Goal: Task Accomplishment & Management: Manage account settings

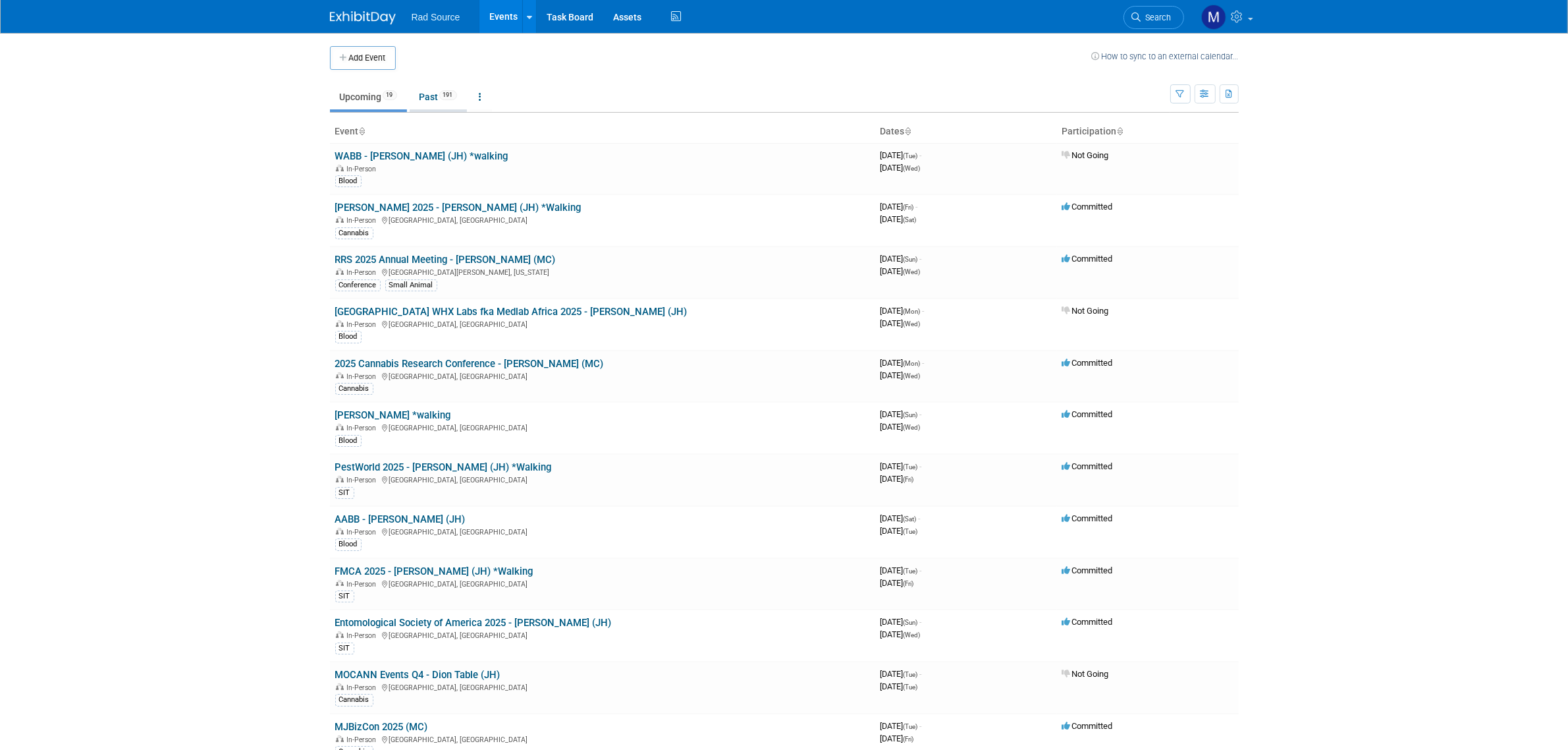
click at [423, 97] on link "Past 191" at bounding box center [438, 96] width 57 height 25
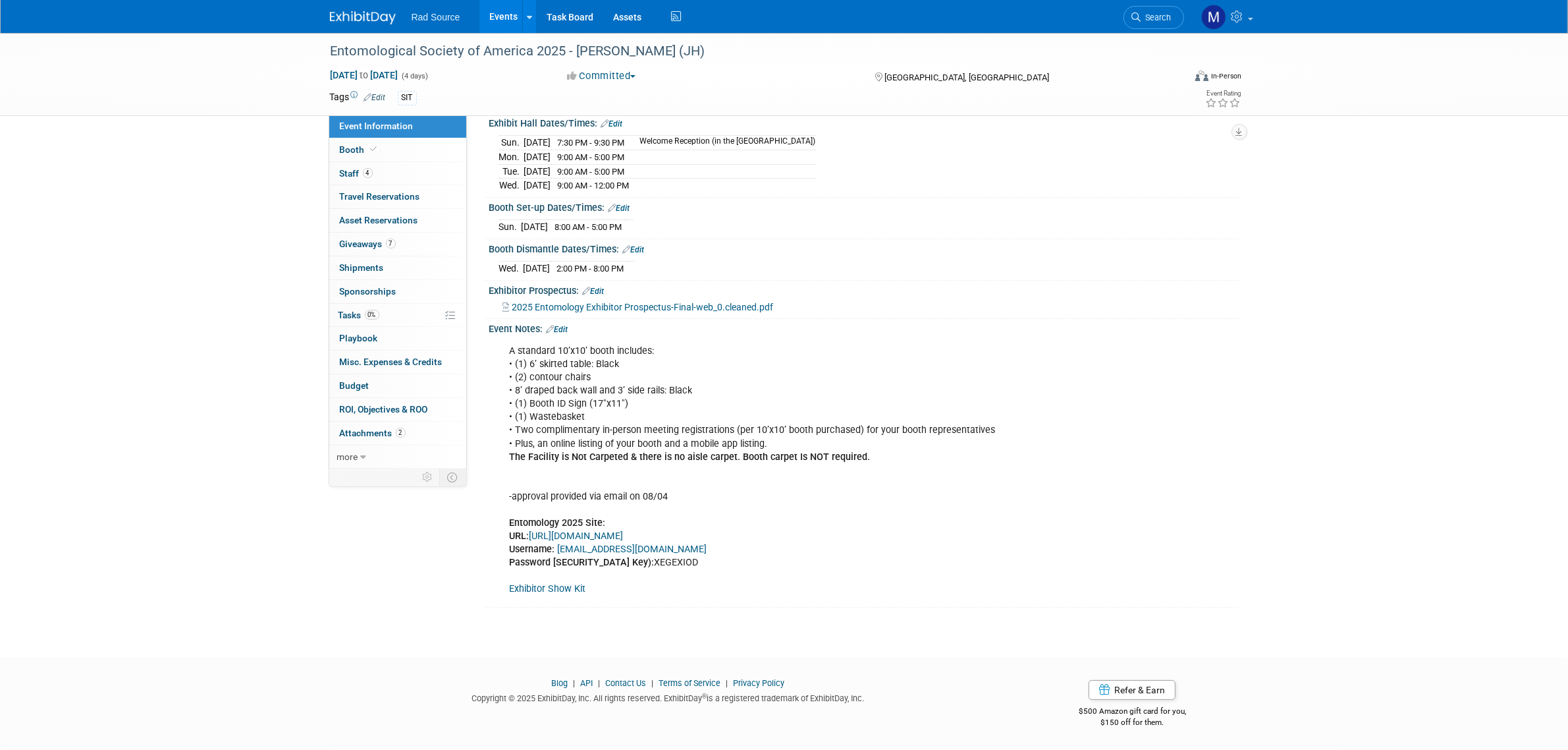
drag, startPoint x: 0, startPoint y: 0, endPoint x: 351, endPoint y: 8, distance: 351.1
click at [351, 8] on link at bounding box center [371, 10] width 81 height 10
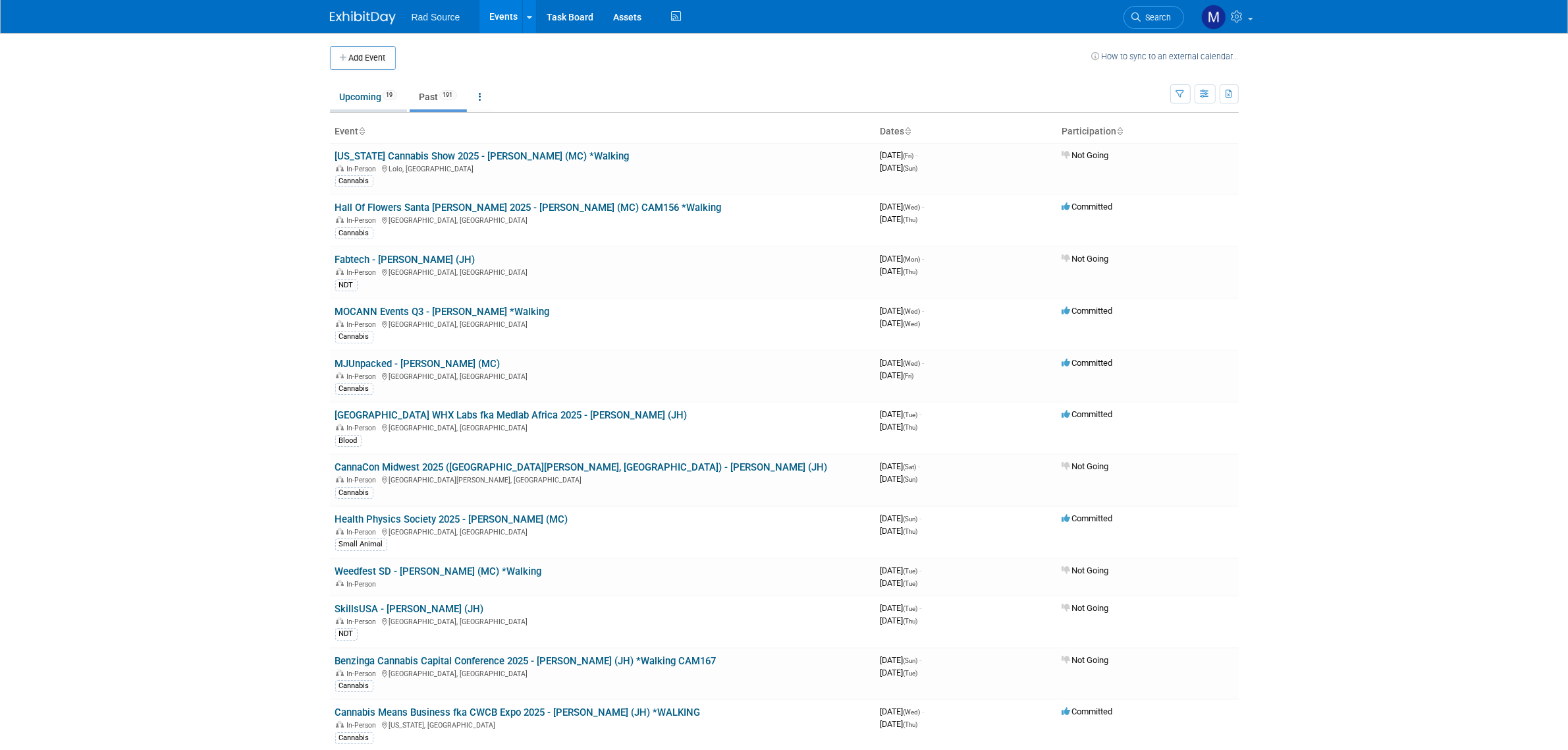
click at [356, 101] on link "Upcoming 19" at bounding box center [368, 96] width 77 height 25
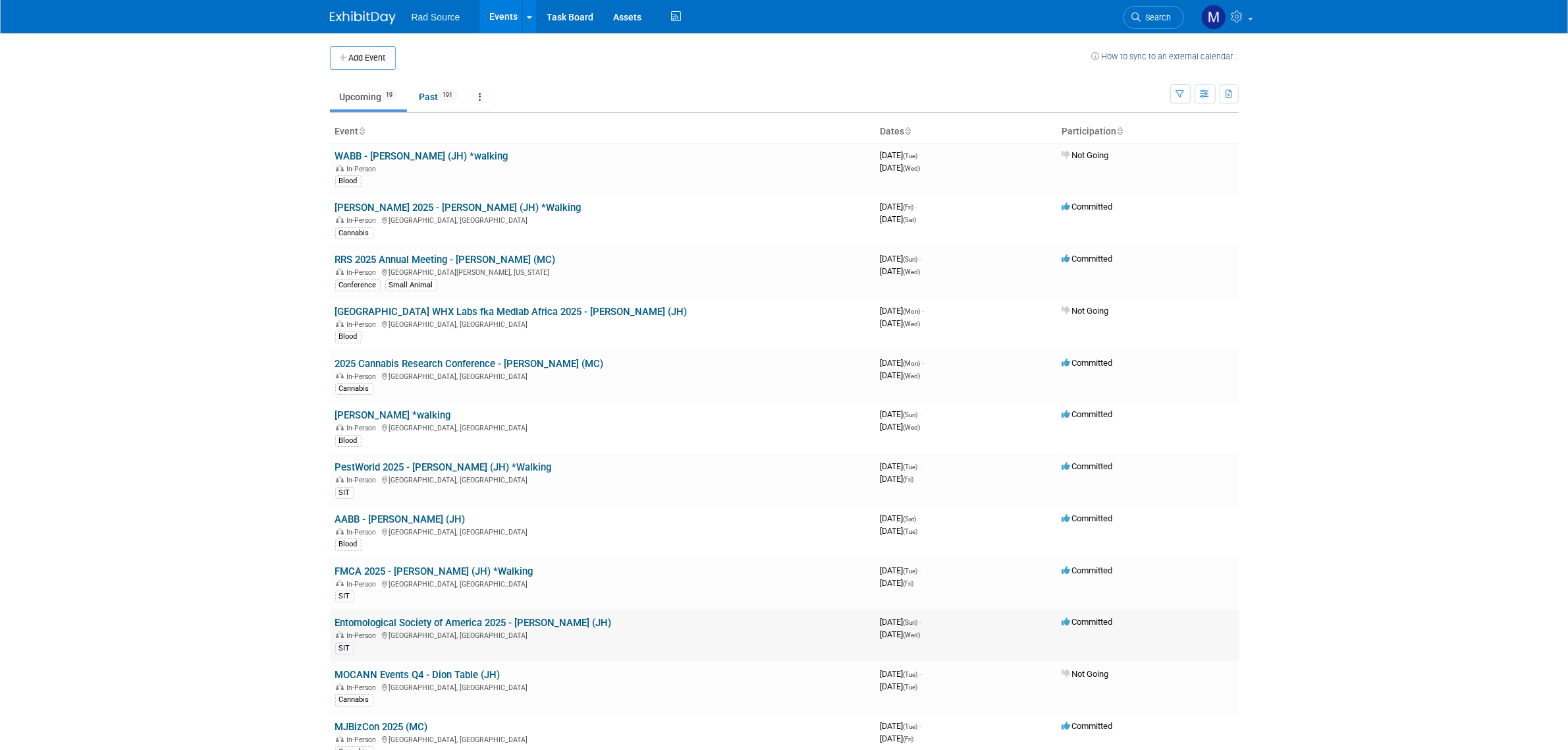
scroll to position [82, 0]
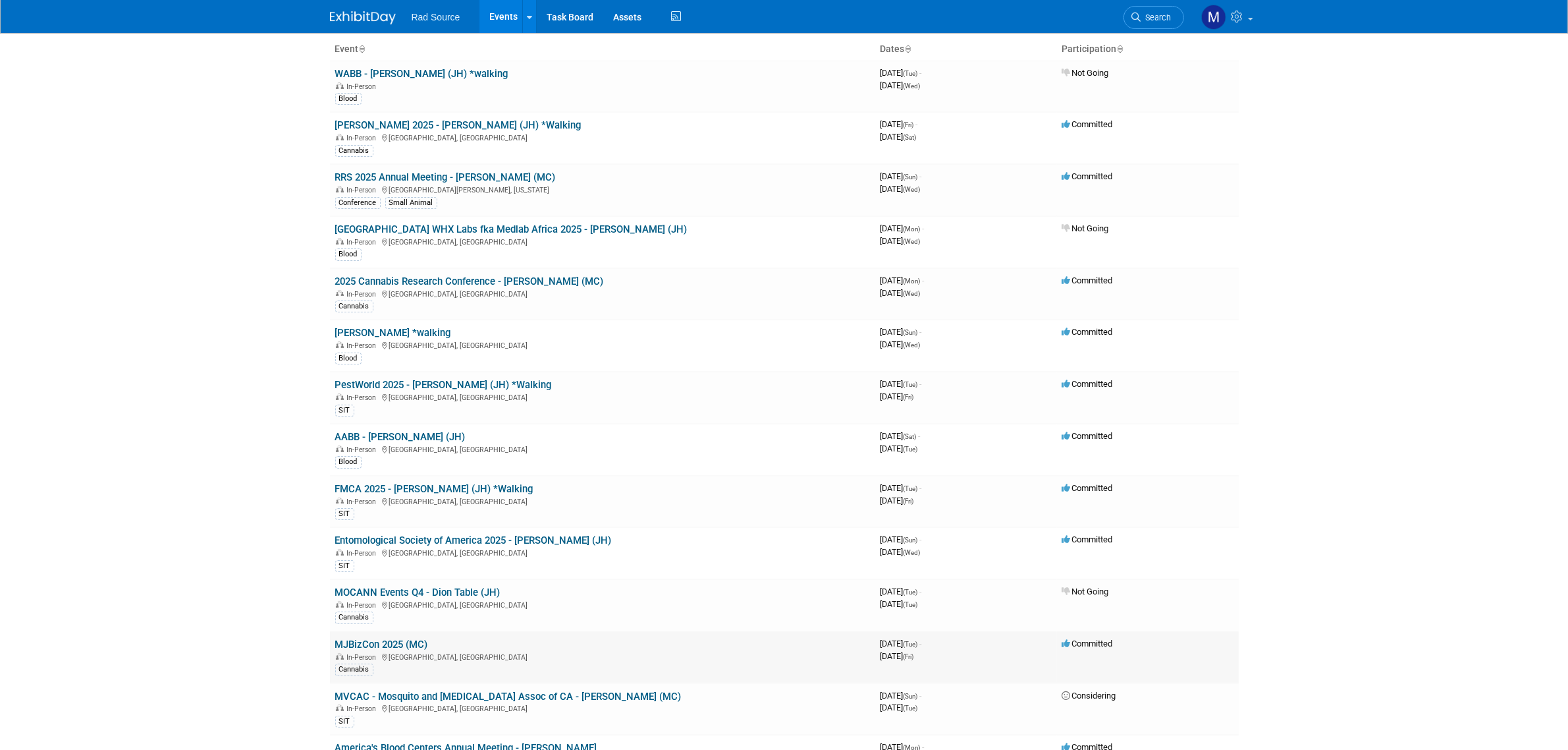
click at [402, 642] on link "MJBizCon 2025 (MC)" at bounding box center [382, 644] width 92 height 12
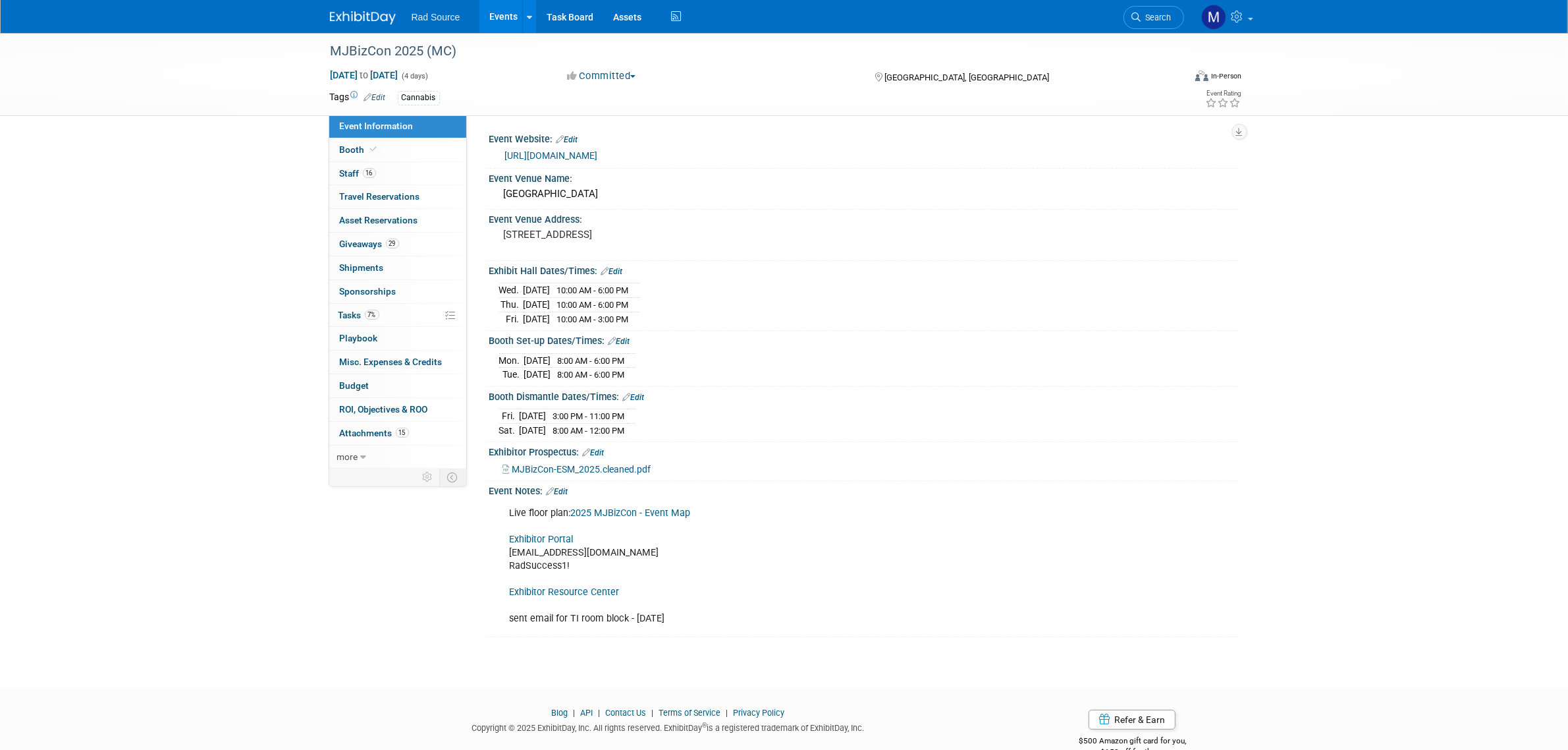
click at [249, 203] on div "MJBizCon 2025 (MC) [DATE] to [DATE] (4 days) [DATE] to [DATE] Committed Committ…" at bounding box center [784, 349] width 1568 height 631
click at [380, 22] on img at bounding box center [362, 18] width 66 height 13
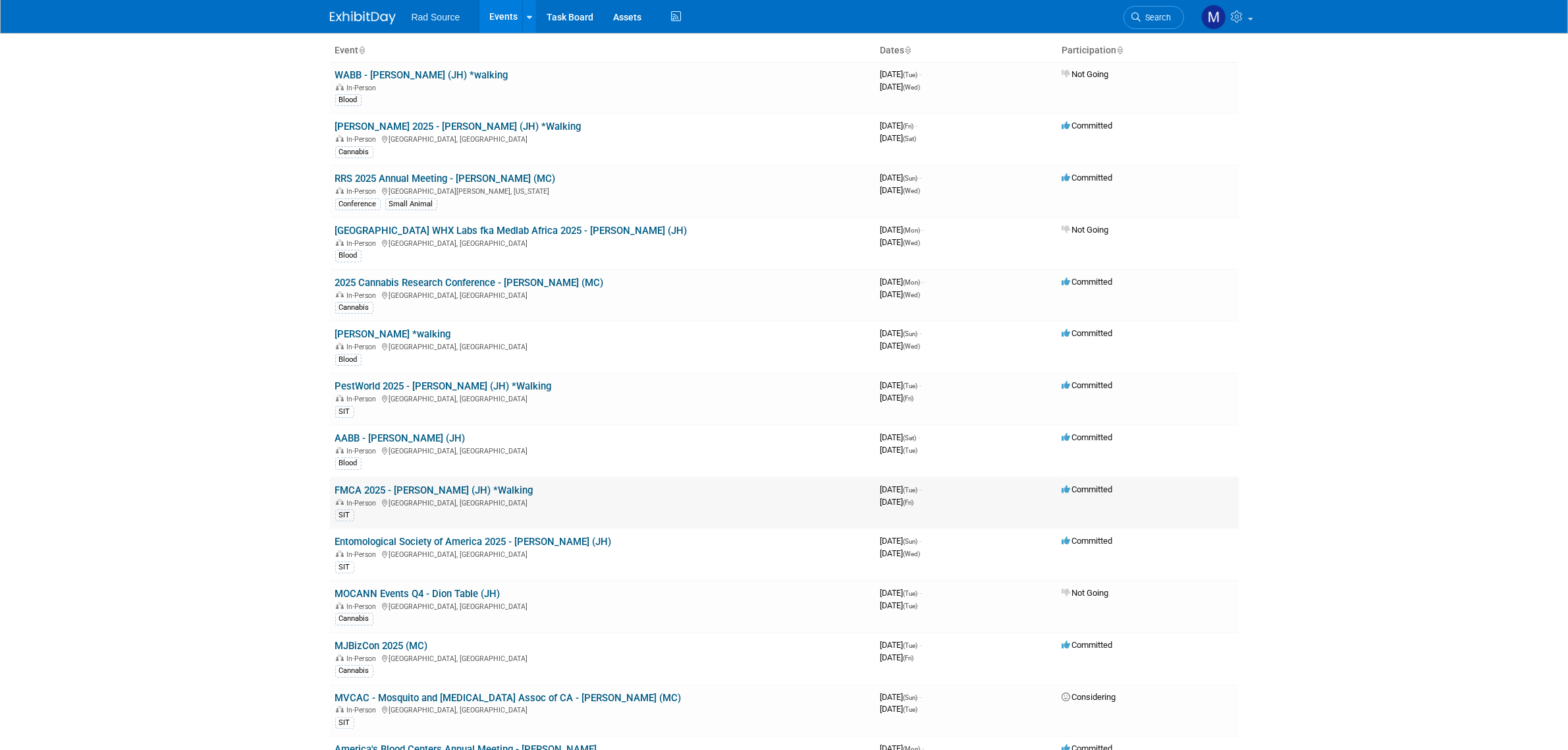
scroll to position [82, 0]
click at [430, 487] on link "FMCA 2025 - [PERSON_NAME] (JH) *Walking" at bounding box center [435, 488] width 198 height 12
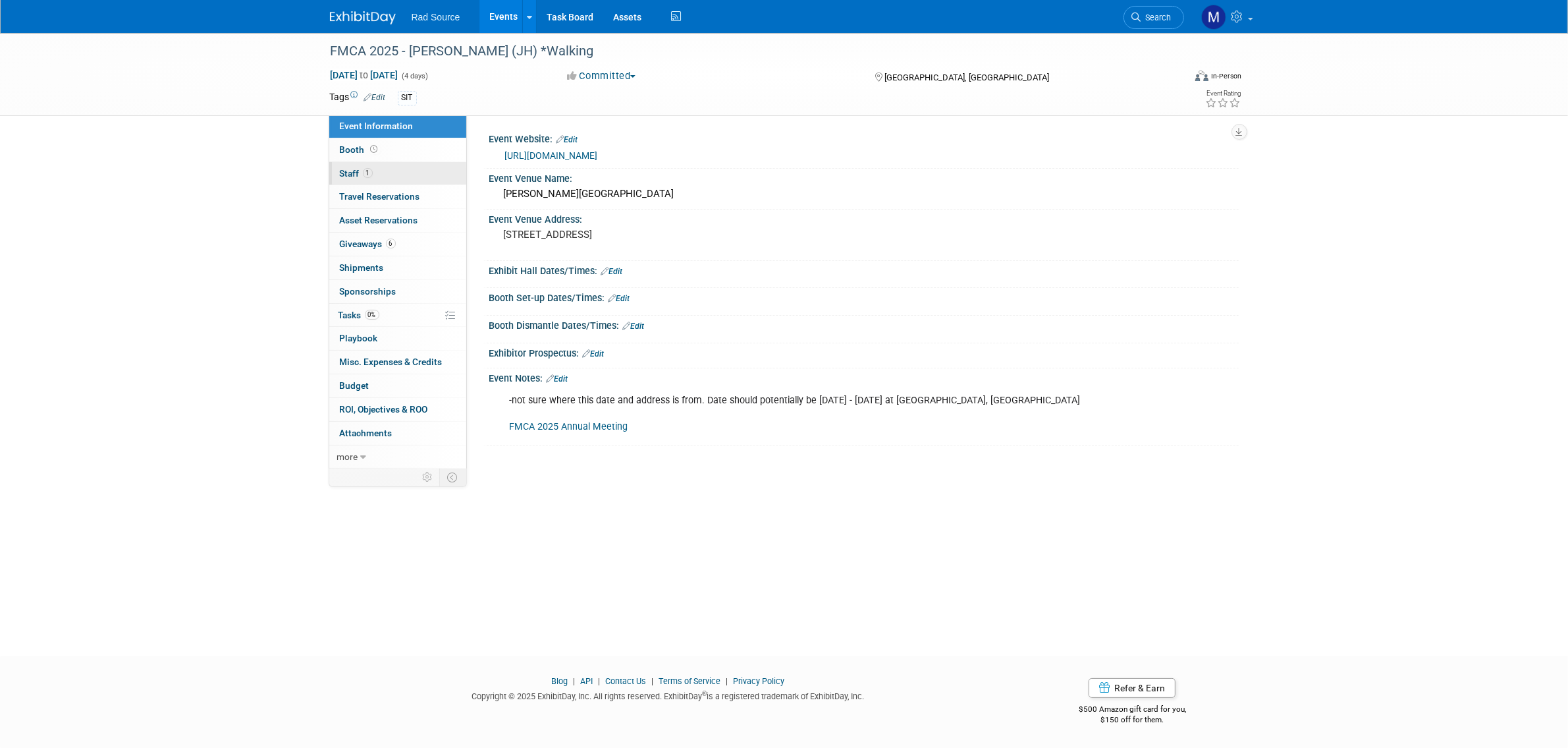
click at [389, 172] on link "1 Staff 1" at bounding box center [398, 173] width 137 height 23
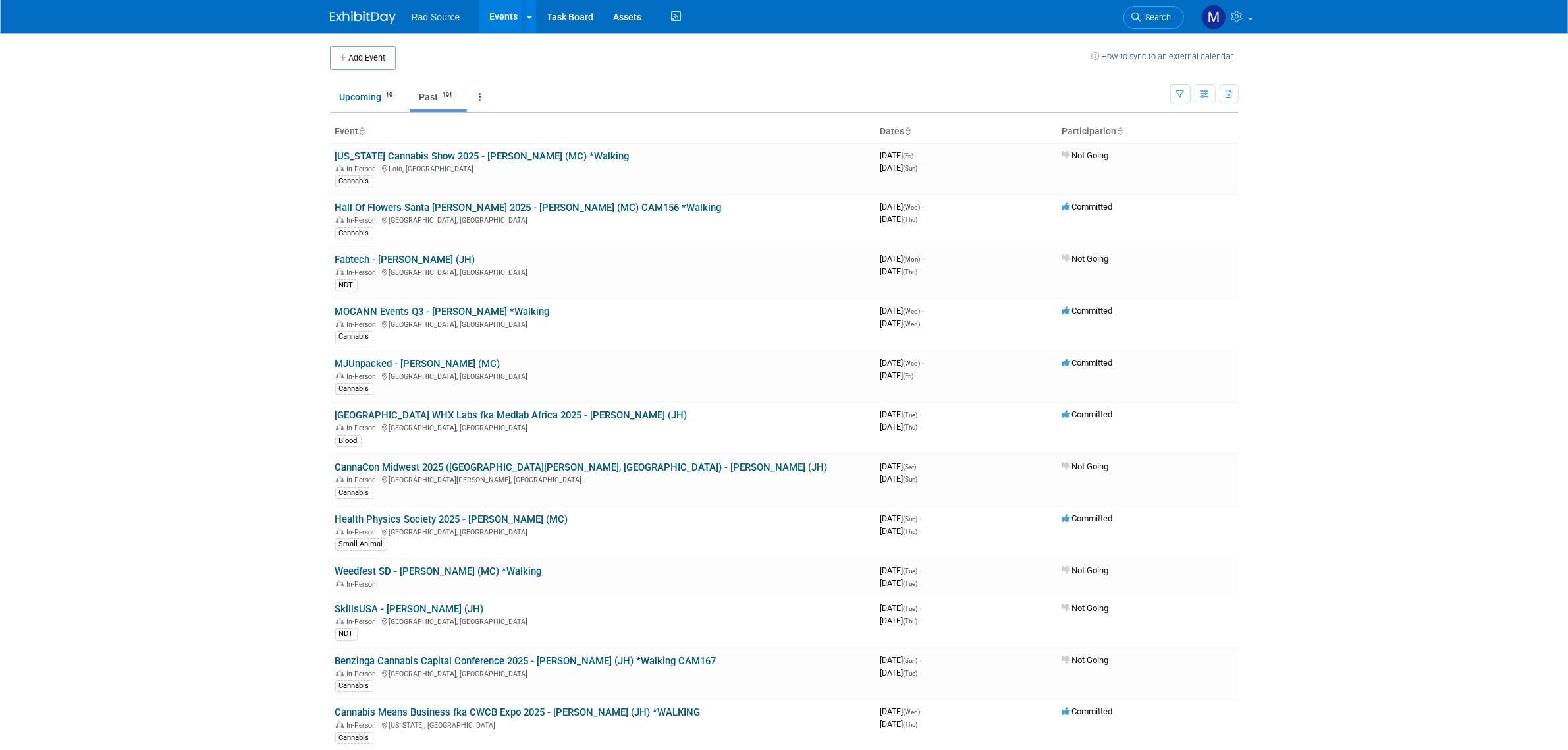
click at [924, 20] on div "Rad Source Events Add Event Bulk Upload Events Shareable Event Boards Recently …" at bounding box center [784, 17] width 909 height 33
click at [76, 276] on body "Rad Source Events Add Event Bulk Upload Events Shareable Event Boards Recently …" at bounding box center [784, 375] width 1568 height 750
click at [361, 94] on link "Upcoming 19" at bounding box center [368, 96] width 77 height 25
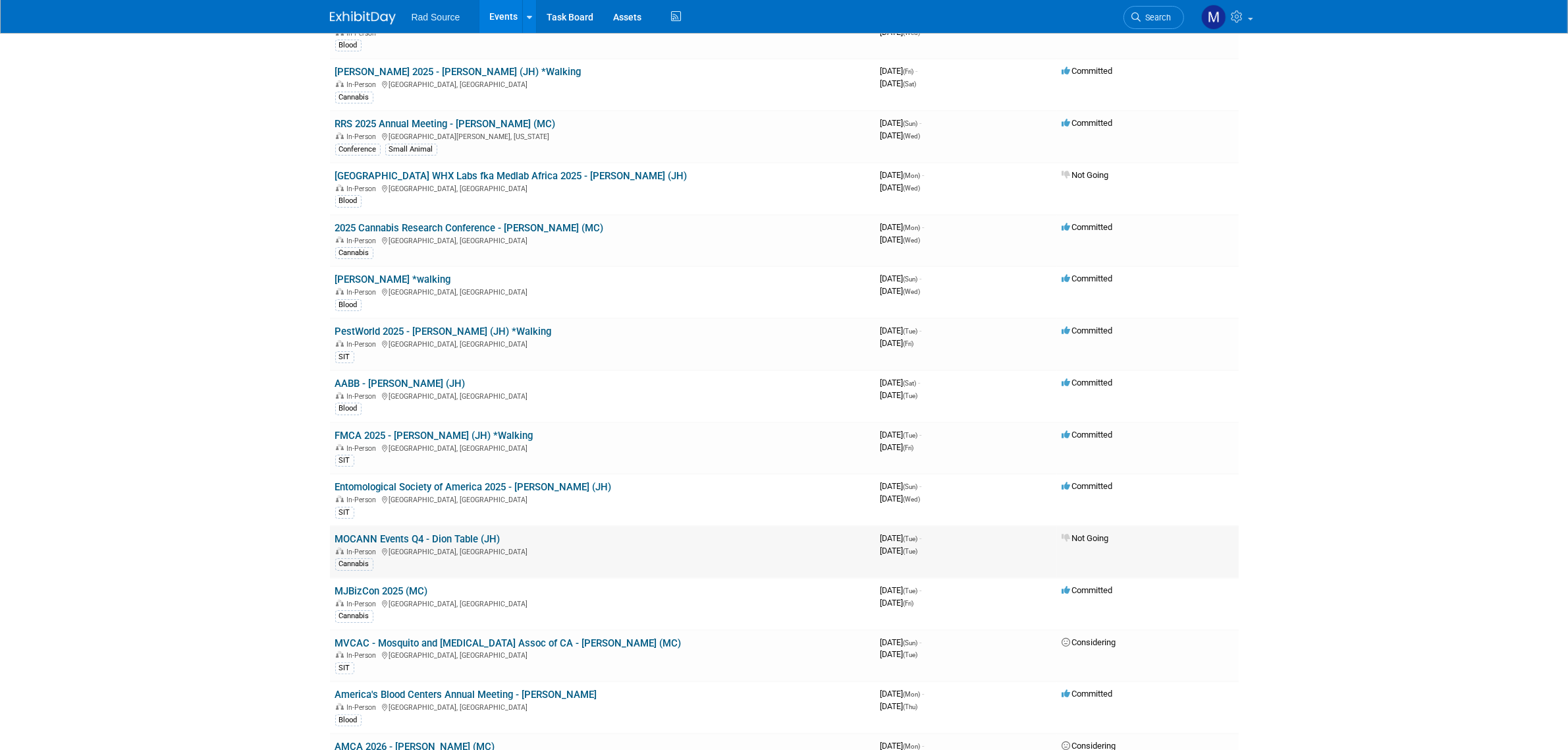
scroll to position [165, 0]
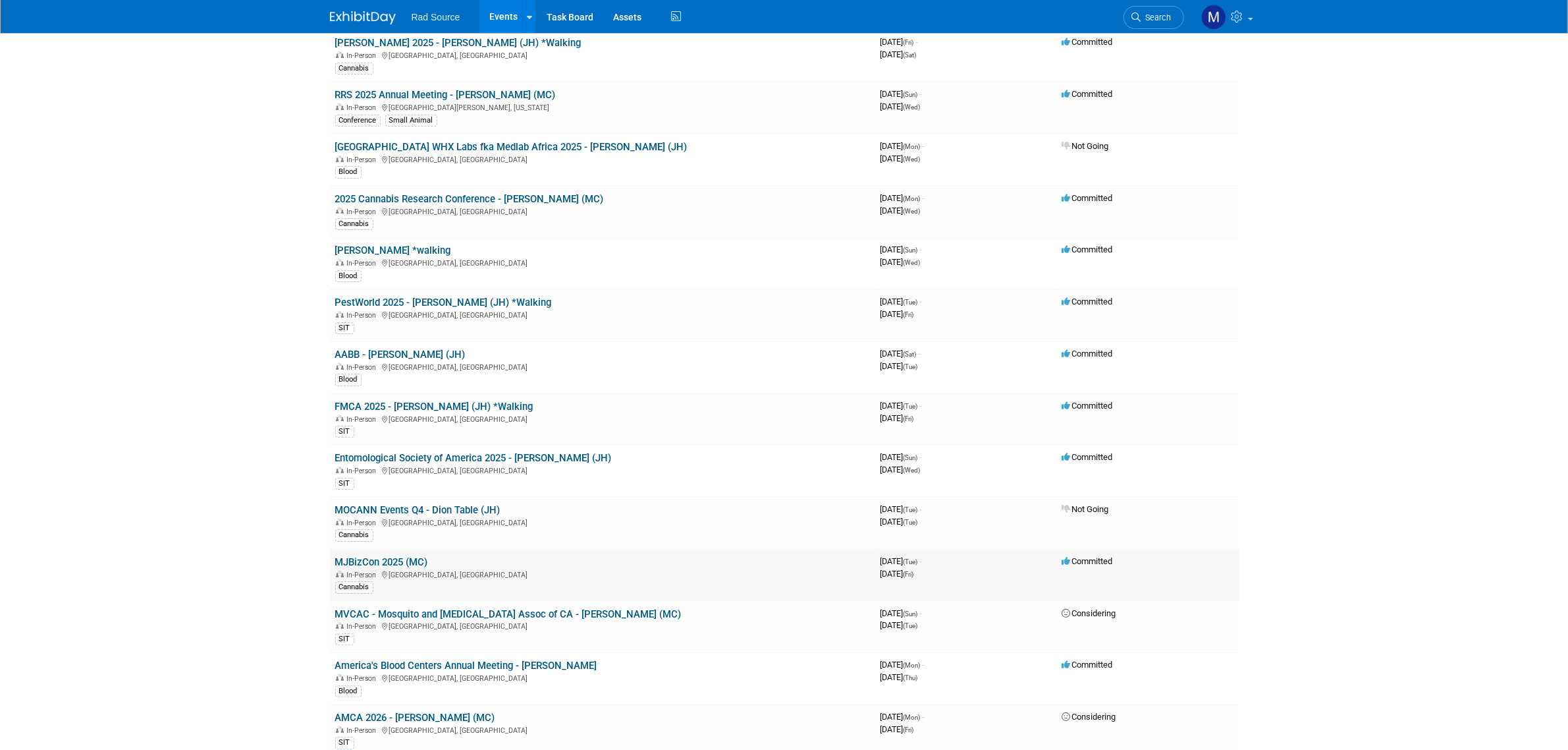
click at [395, 564] on link "MJBizCon 2025 (MC)" at bounding box center [382, 561] width 92 height 12
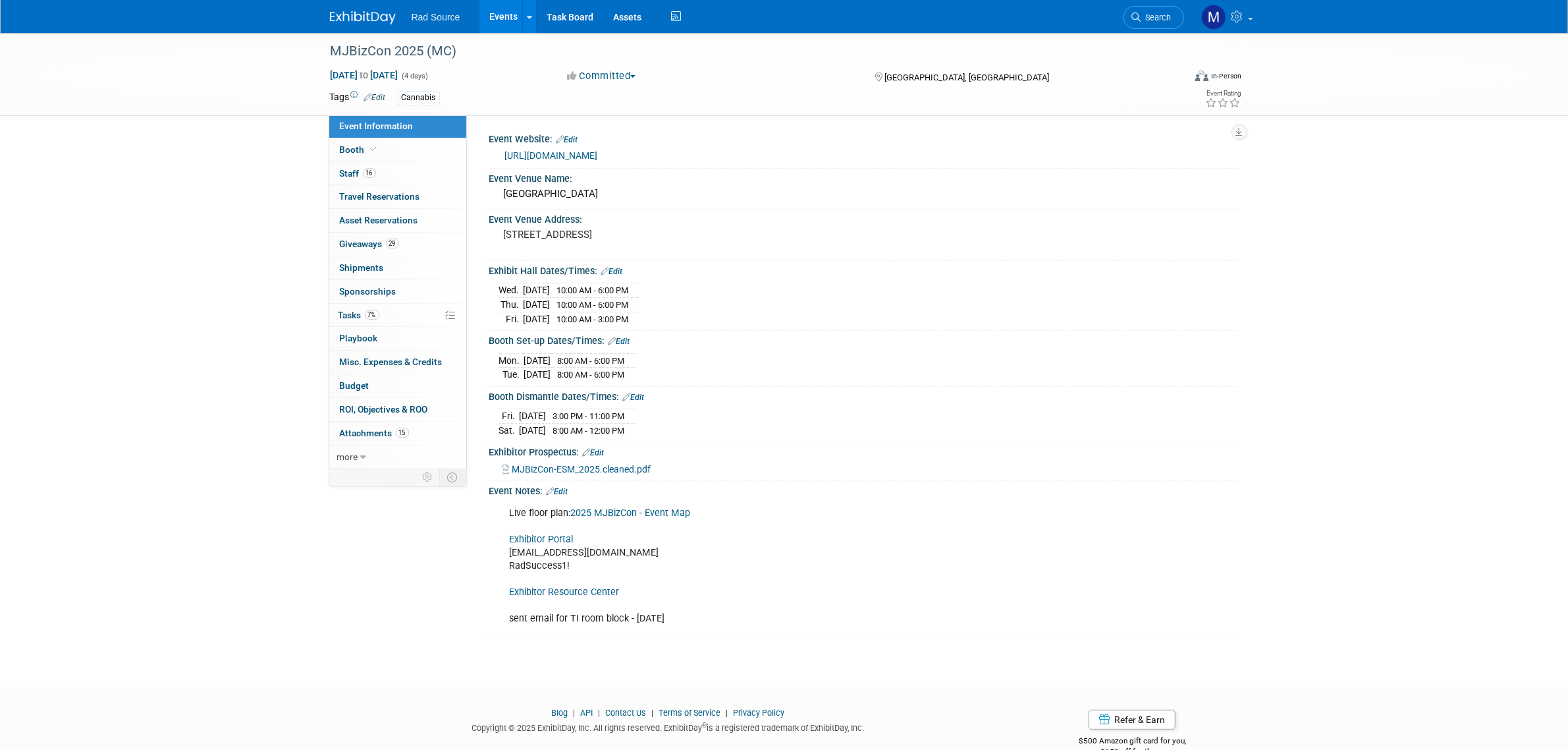
click at [564, 592] on link "Exhibitor Resource Center" at bounding box center [564, 592] width 110 height 11
click at [565, 491] on link "Edit" at bounding box center [557, 491] width 22 height 9
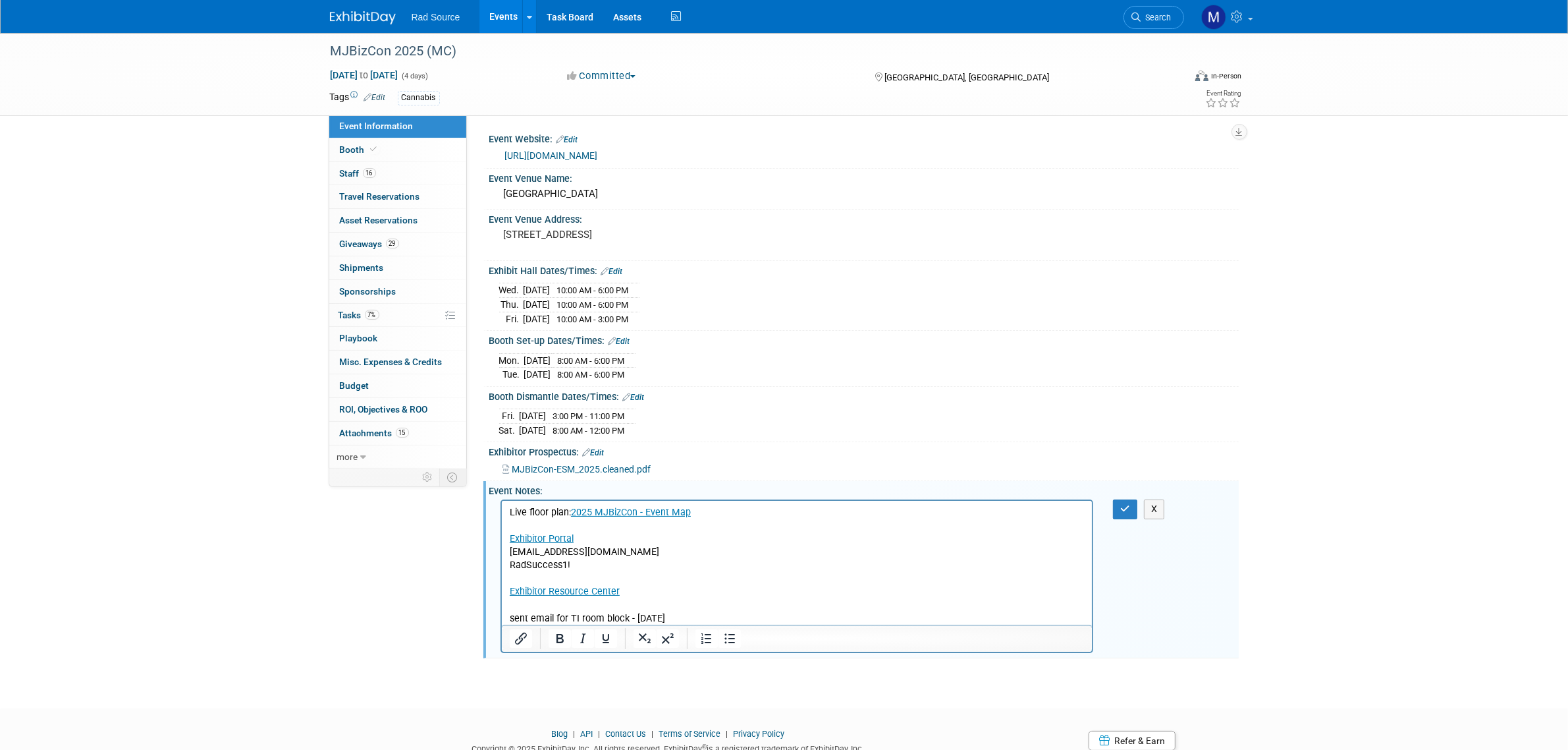
click at [699, 618] on p "Live floor plan: 2025 MJBizCon - Event Map Exhibitor Portal mconboy@radsource.c…" at bounding box center [797, 565] width 575 height 119
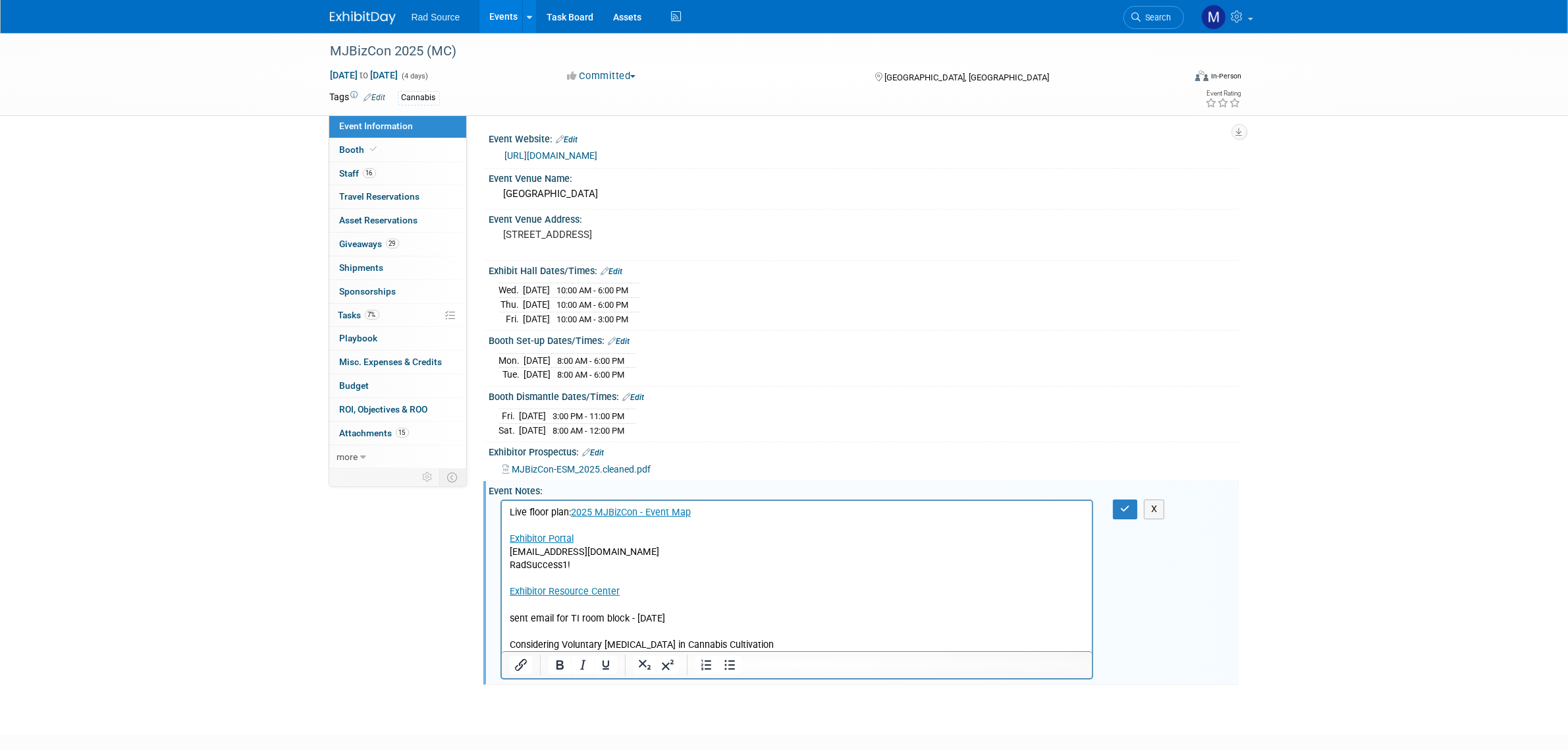
click at [793, 638] on p "Considering Voluntary Decontamination in Cannabis Cultivation" at bounding box center [797, 645] width 575 height 13
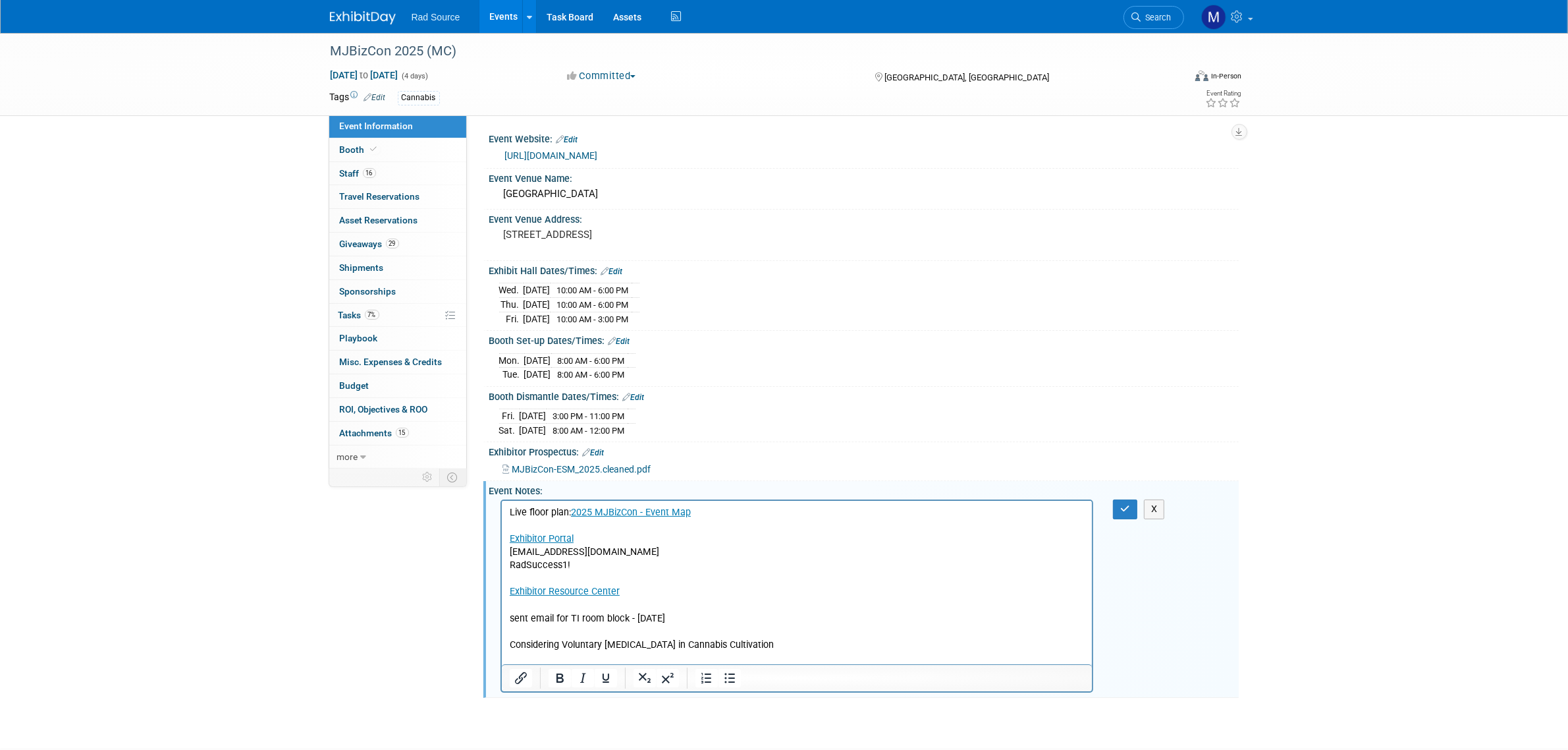
click at [184, 278] on div "MJBizCon 2025 (MC) Dec 2, 2025 to Dec 5, 2025 (4 days) Dec 2, 2025 to Dec 5, 20…" at bounding box center [784, 378] width 1568 height 691
click at [538, 654] on p "Rich Text Area. Press ALT-0 for help." at bounding box center [797, 658] width 575 height 13
paste body "Rich Text Area. Press ALT-0 for help."
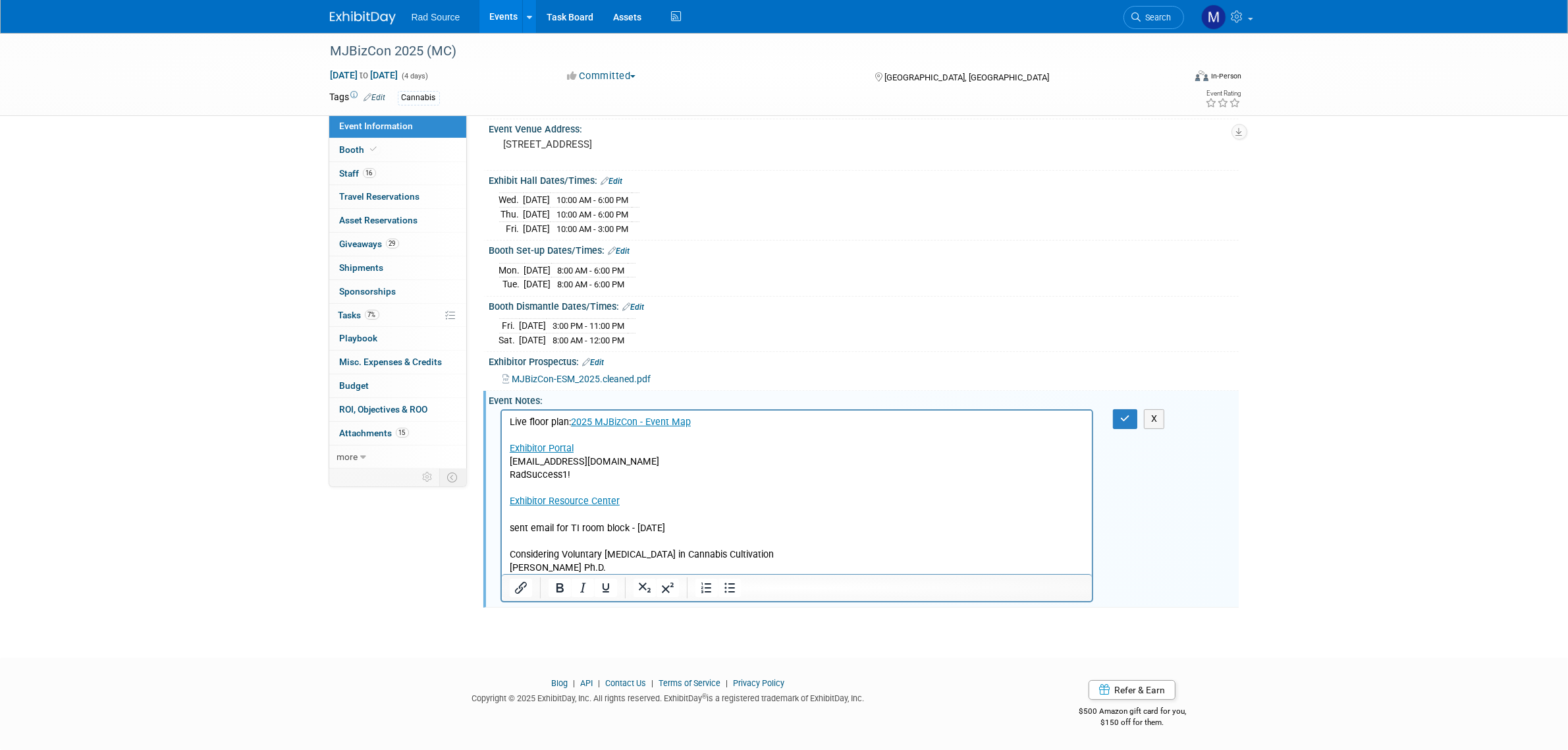
scroll to position [92, 0]
click at [638, 564] on p "Dr. Justin Czerniawski Ph.D." at bounding box center [797, 568] width 575 height 13
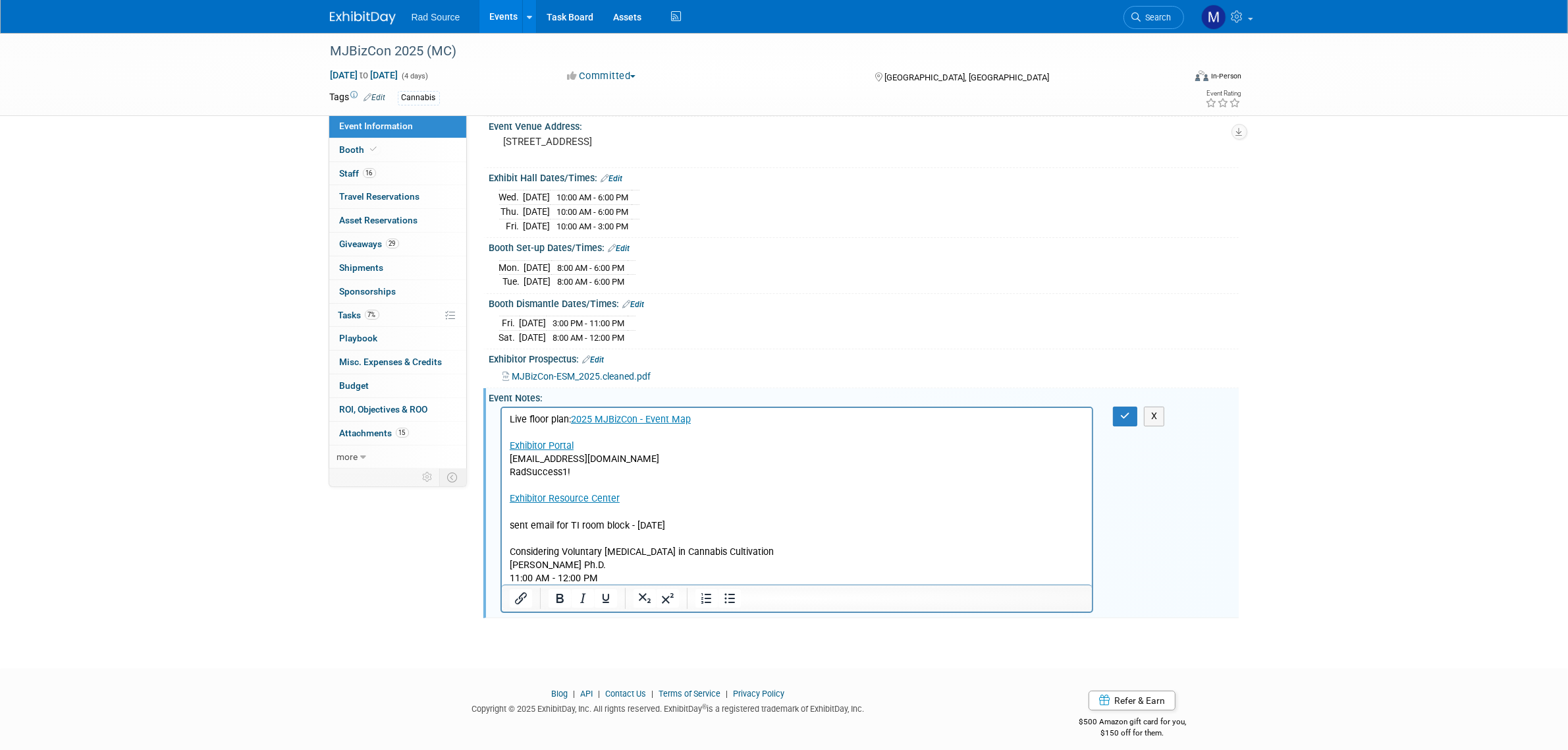
click at [509, 575] on p "11:00 AM - 12:00 PM" at bounding box center [797, 578] width 575 height 13
click at [638, 569] on p "Dr. Justin Czerniawski Ph.D." at bounding box center [797, 565] width 575 height 13
click at [631, 582] on p "12/05 (11:00 AM - 12:00 PM" at bounding box center [797, 578] width 575 height 13
click at [1113, 420] on button "button" at bounding box center [1125, 415] width 24 height 19
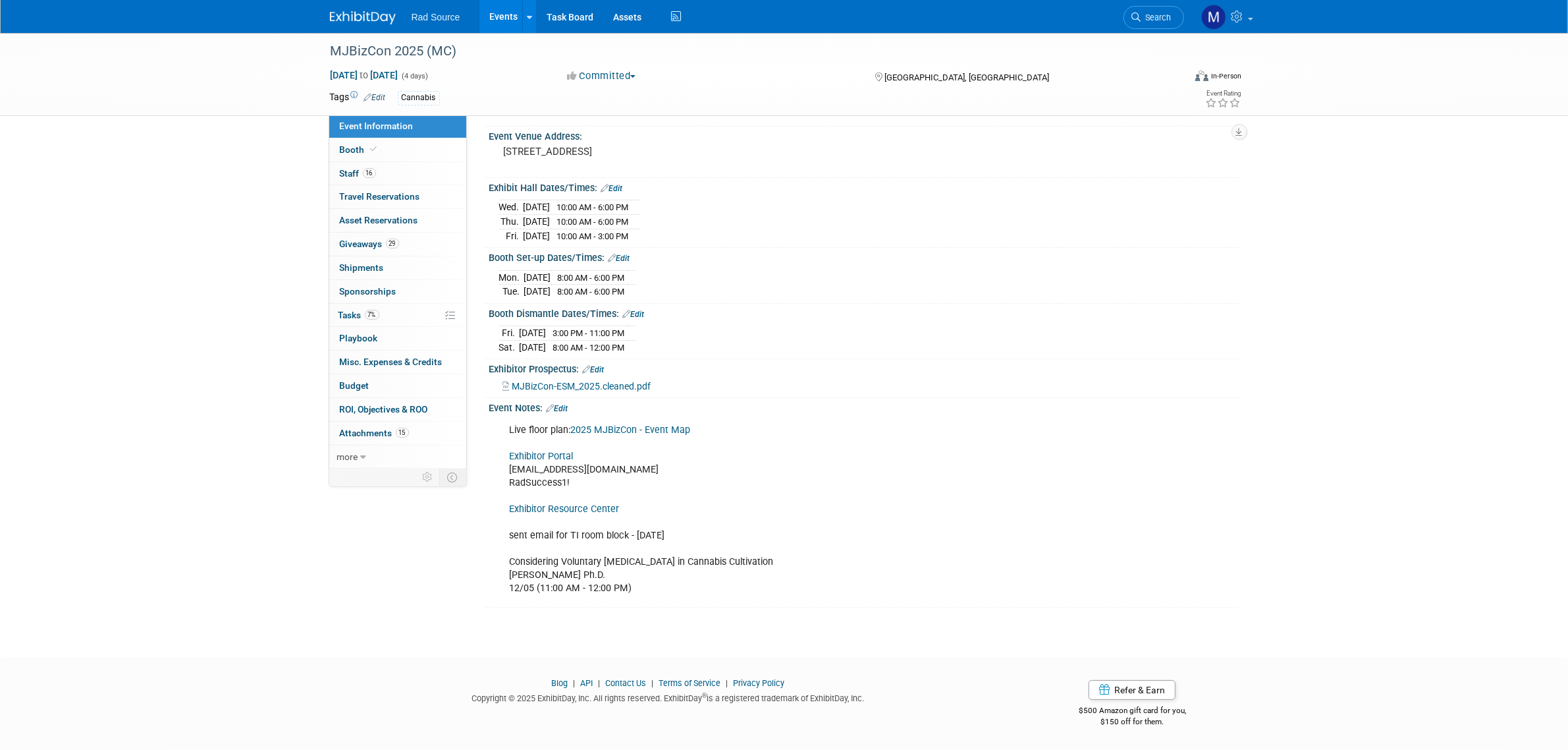
drag, startPoint x: 386, startPoint y: 24, endPoint x: 412, endPoint y: 22, distance: 26.1
click at [386, 24] on img at bounding box center [362, 18] width 66 height 13
